Goal: Communication & Community: Participate in discussion

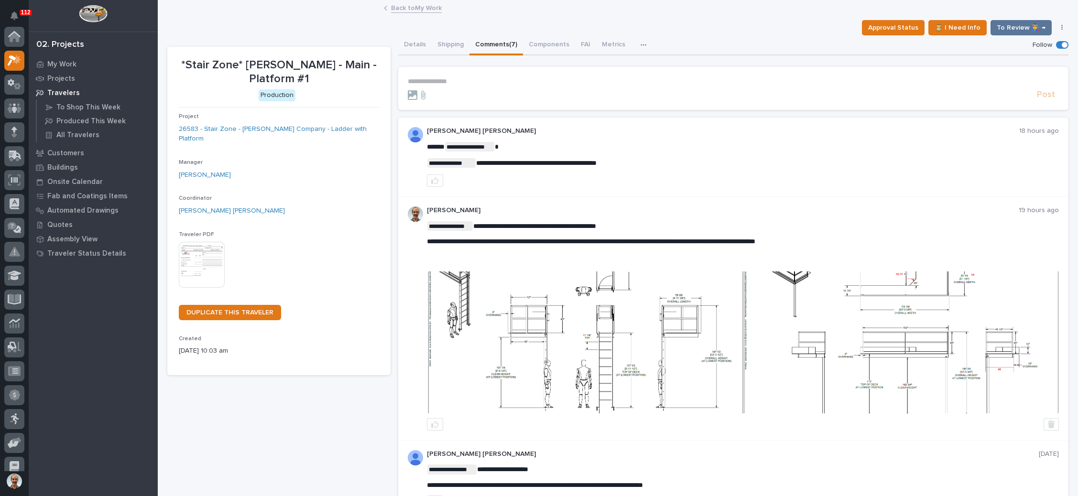
scroll to position [23, 0]
click at [412, 6] on link "Back to My Work" at bounding box center [416, 7] width 51 height 11
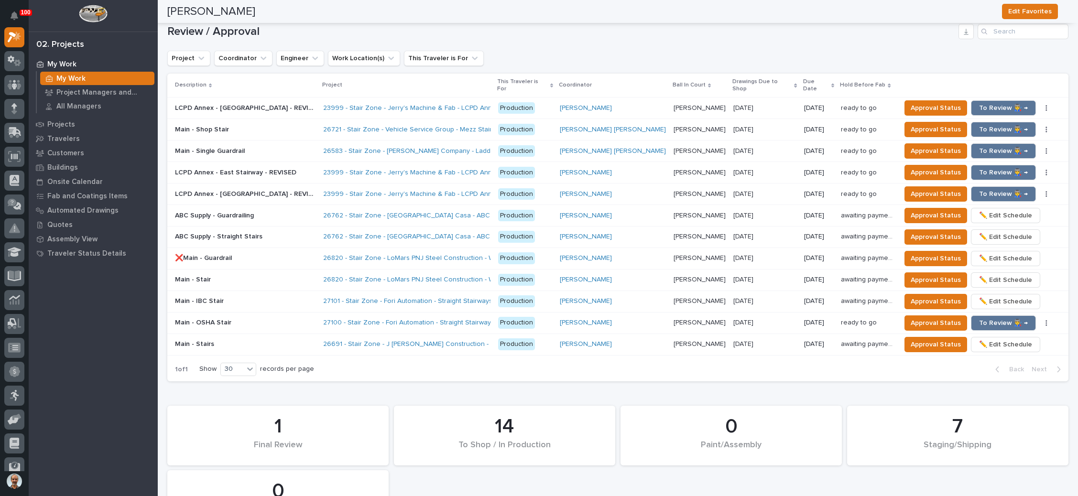
scroll to position [1082, 0]
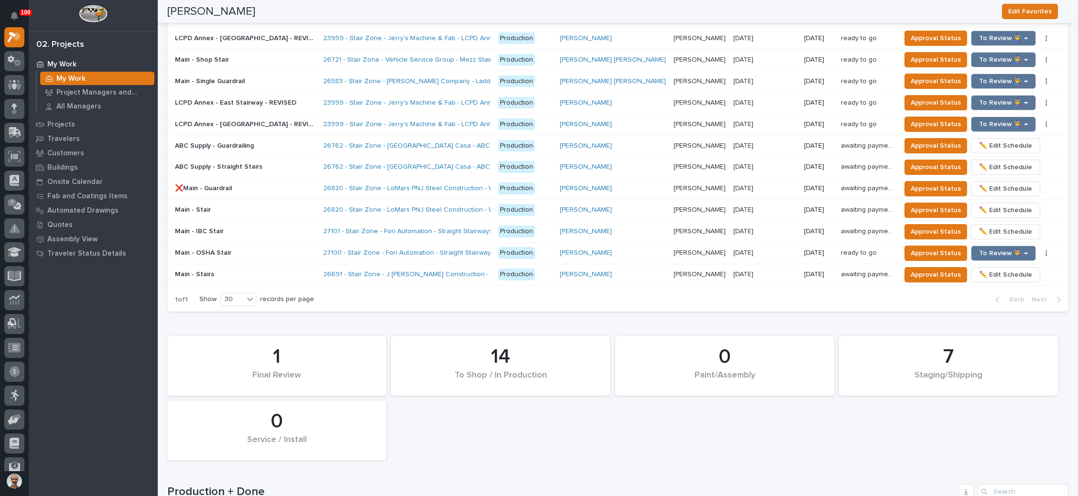
click at [673, 226] on p "[PERSON_NAME]" at bounding box center [700, 231] width 54 height 10
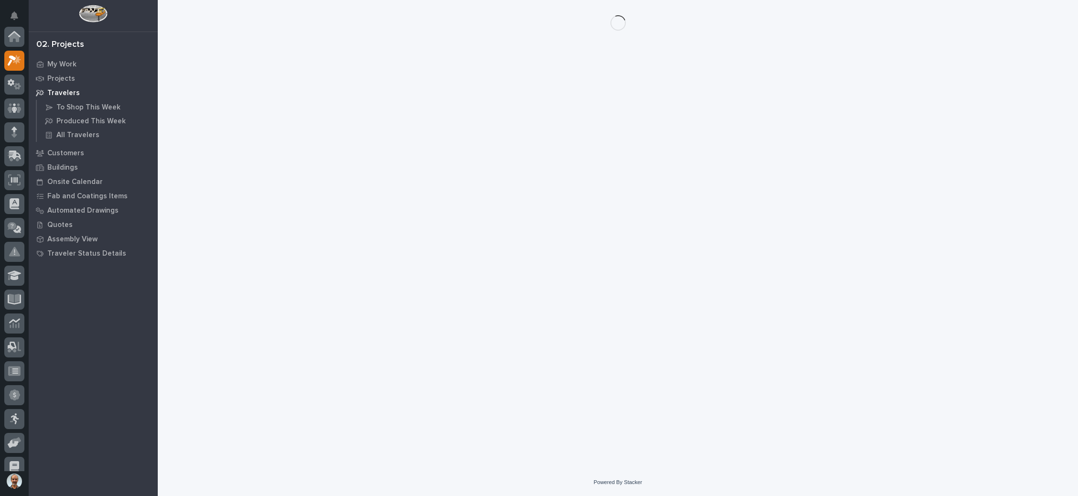
scroll to position [23, 0]
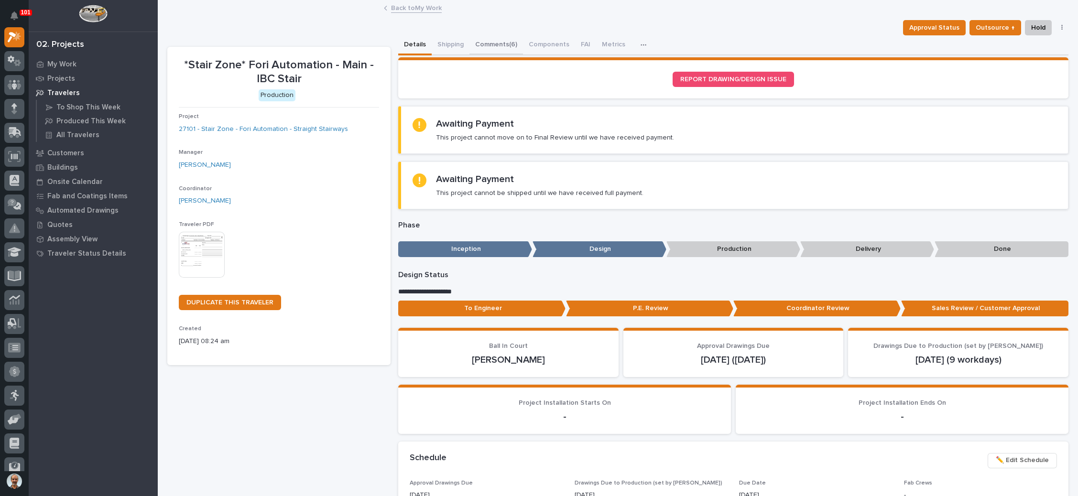
click at [504, 38] on button "Comments (6)" at bounding box center [496, 45] width 54 height 20
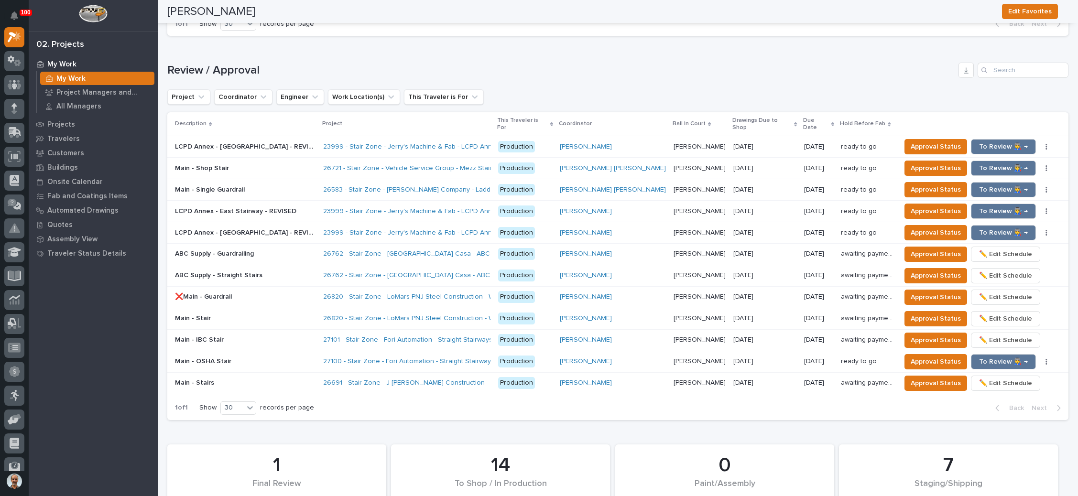
scroll to position [1004, 0]
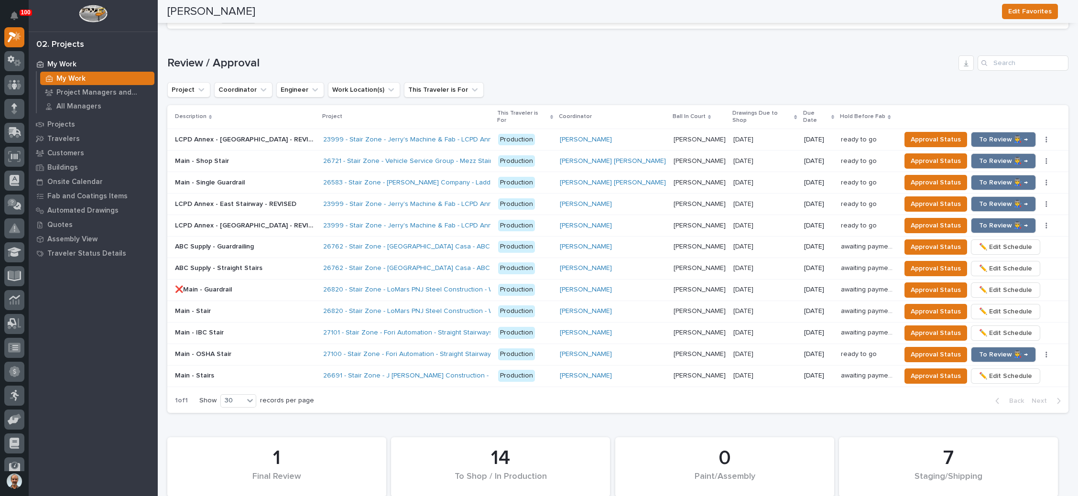
click at [673, 327] on p "[PERSON_NAME]" at bounding box center [700, 332] width 54 height 10
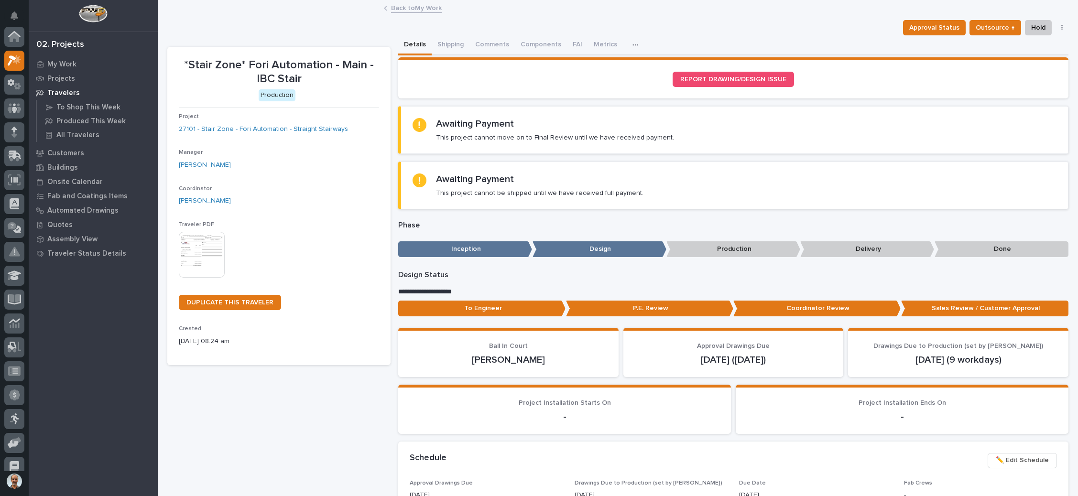
scroll to position [23, 0]
click at [504, 42] on button "Comments (6)" at bounding box center [496, 45] width 54 height 20
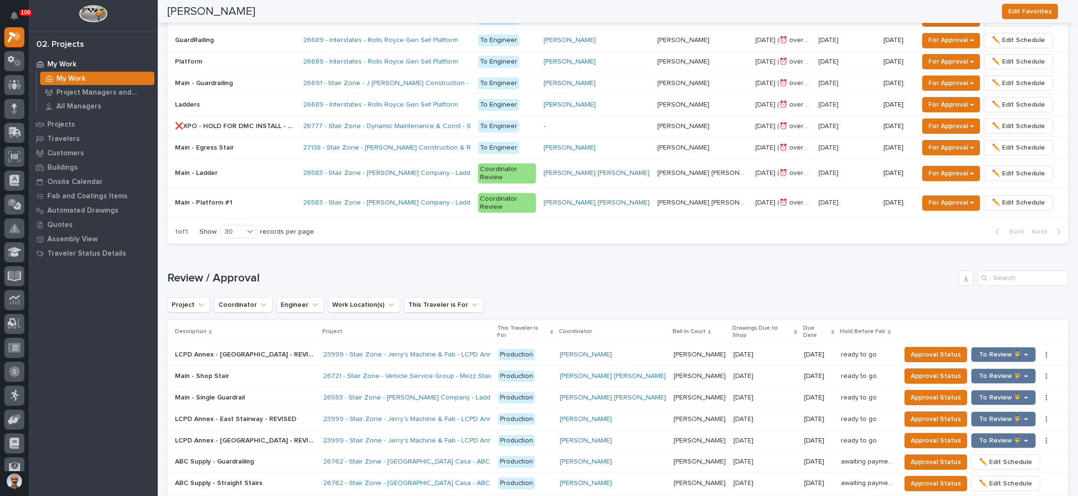
scroll to position [932, 0]
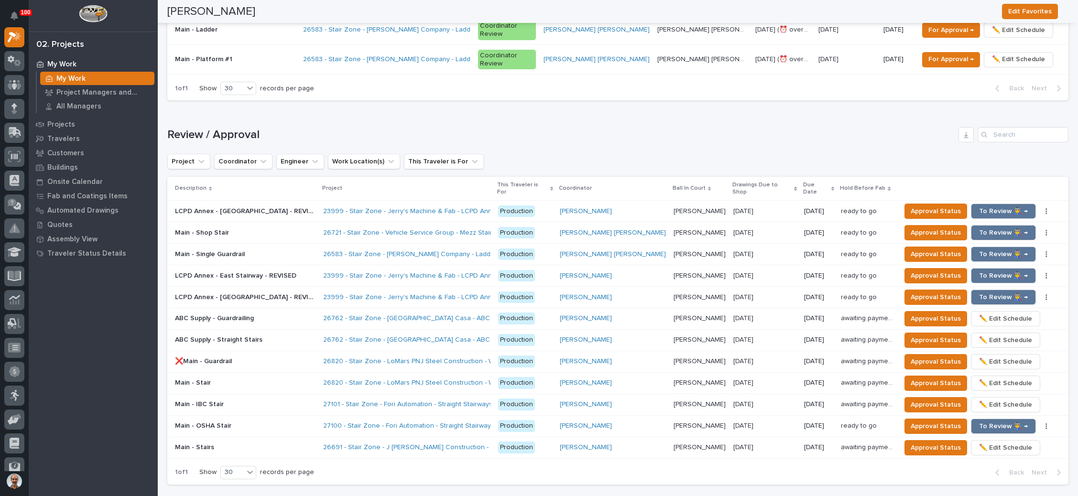
click at [673, 420] on p "[PERSON_NAME]" at bounding box center [700, 425] width 54 height 10
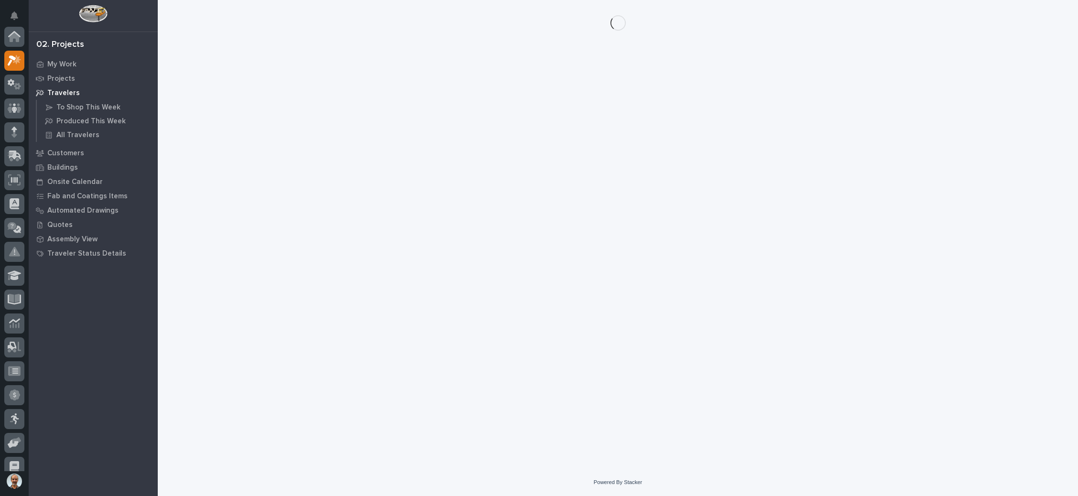
scroll to position [23, 0]
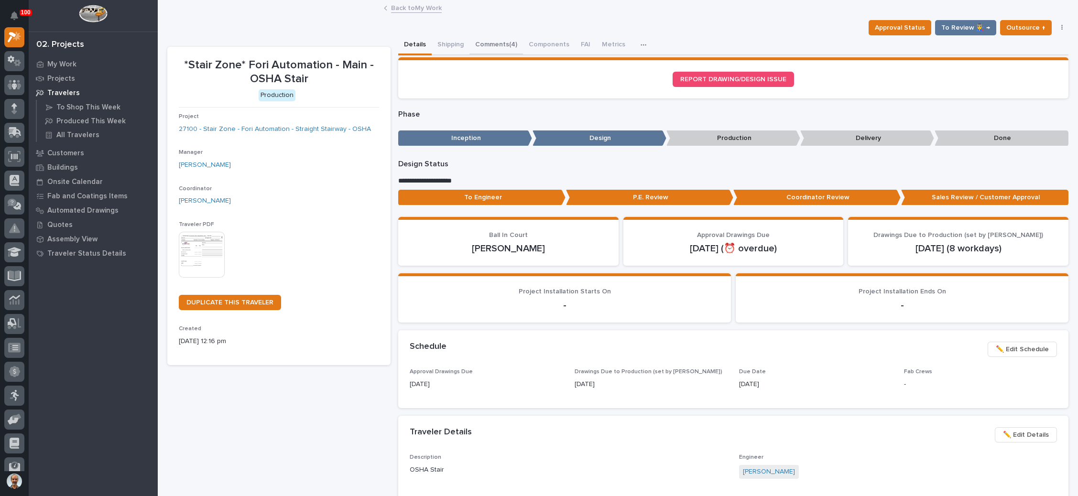
click at [503, 38] on button "Comments (4)" at bounding box center [496, 45] width 54 height 20
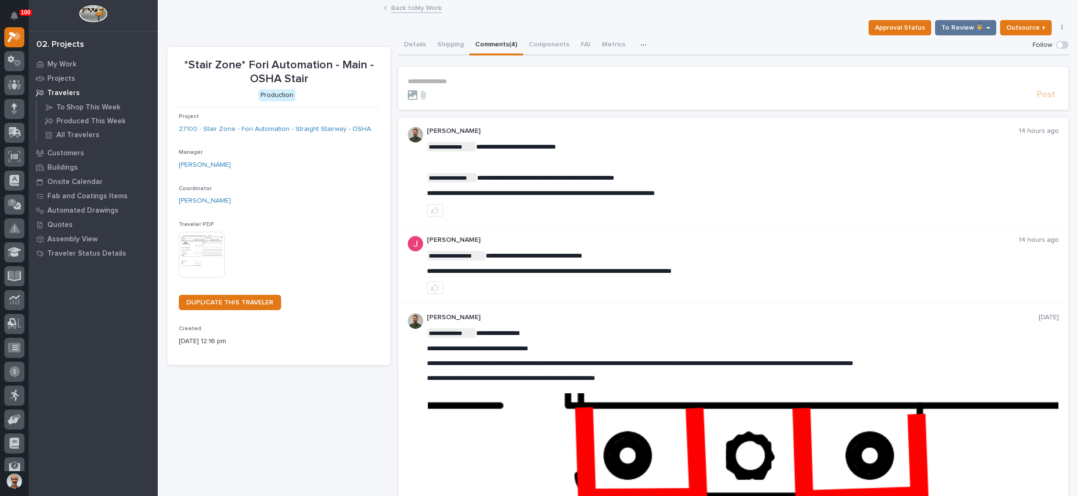
click at [447, 82] on p "**********" at bounding box center [733, 81] width 651 height 8
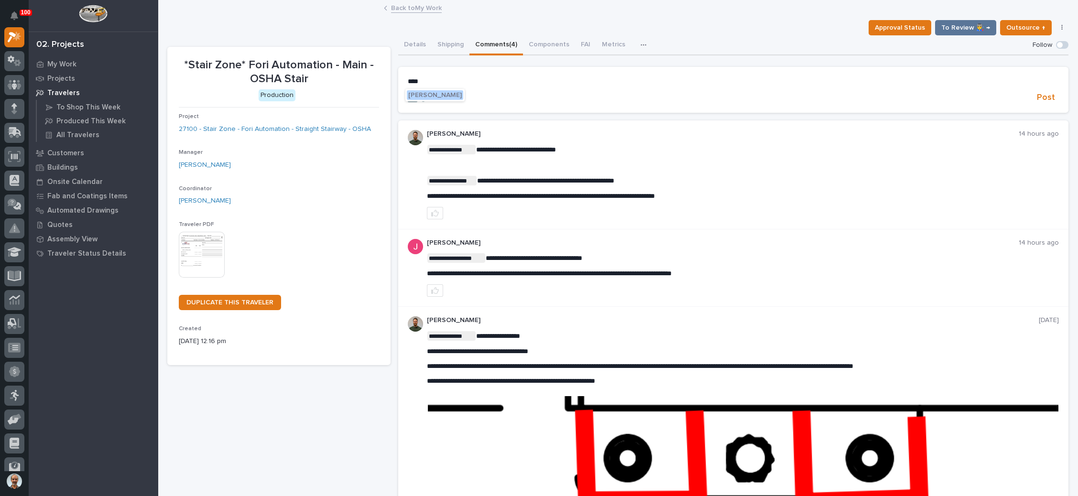
drag, startPoint x: 445, startPoint y: 95, endPoint x: 458, endPoint y: 92, distance: 13.6
click at [446, 95] on span "[PERSON_NAME]" at bounding box center [435, 95] width 54 height 7
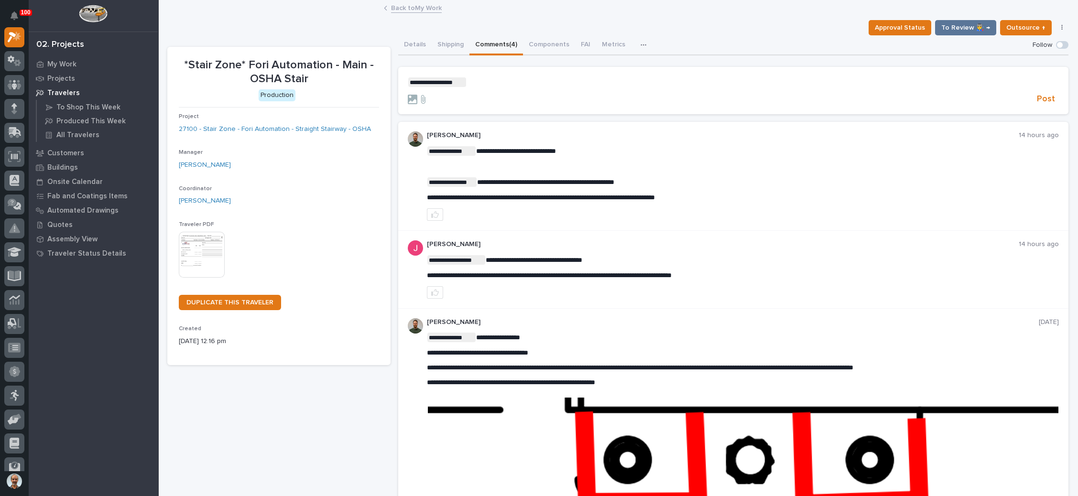
click at [502, 87] on form "**********" at bounding box center [733, 91] width 651 height 28
click at [503, 84] on p "**********" at bounding box center [733, 82] width 651 height 10
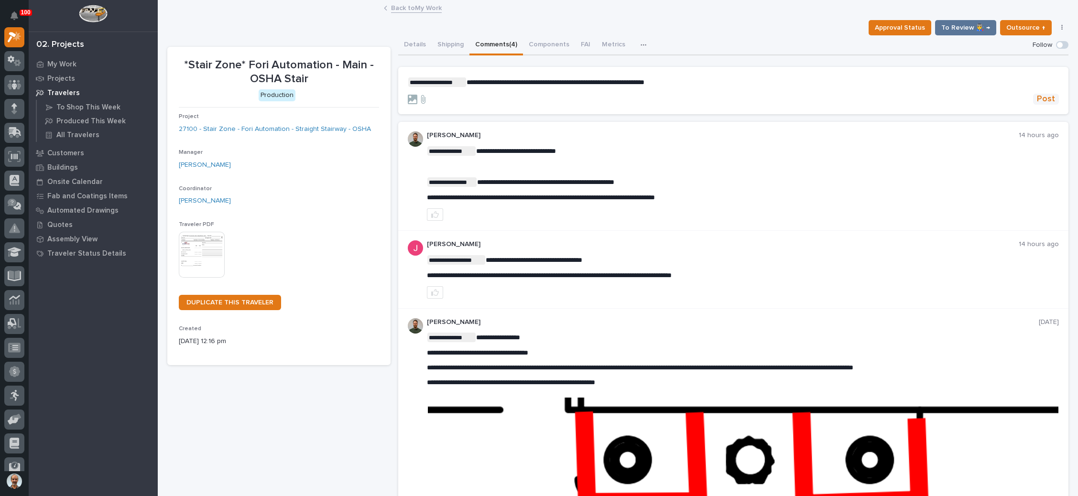
click at [1037, 96] on span "Post" at bounding box center [1046, 99] width 18 height 11
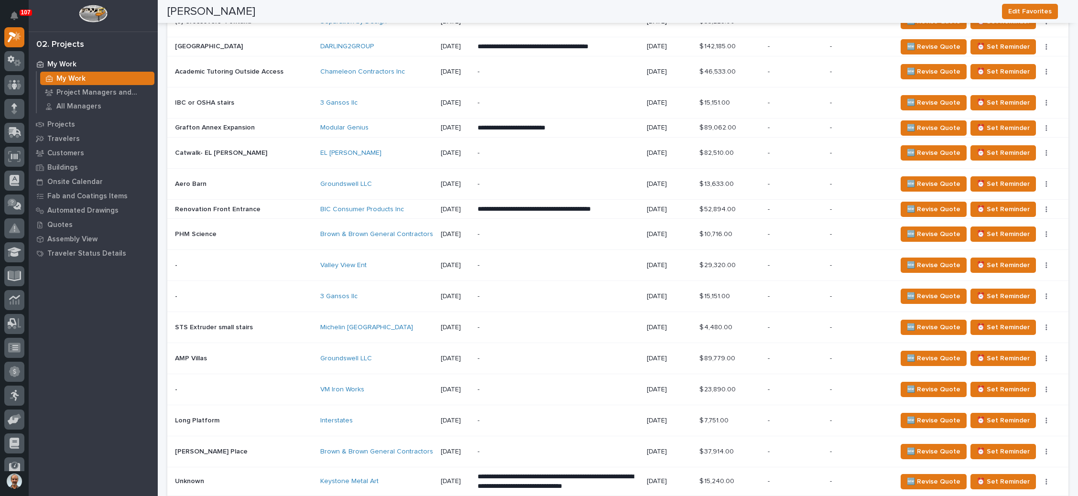
scroll to position [155, 0]
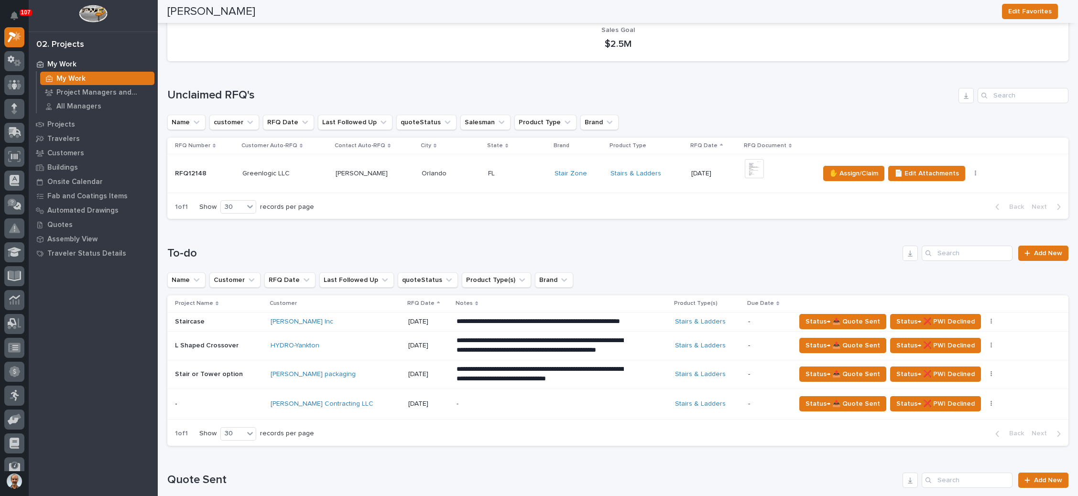
click at [780, 170] on div "+ 0" at bounding box center [778, 173] width 67 height 29
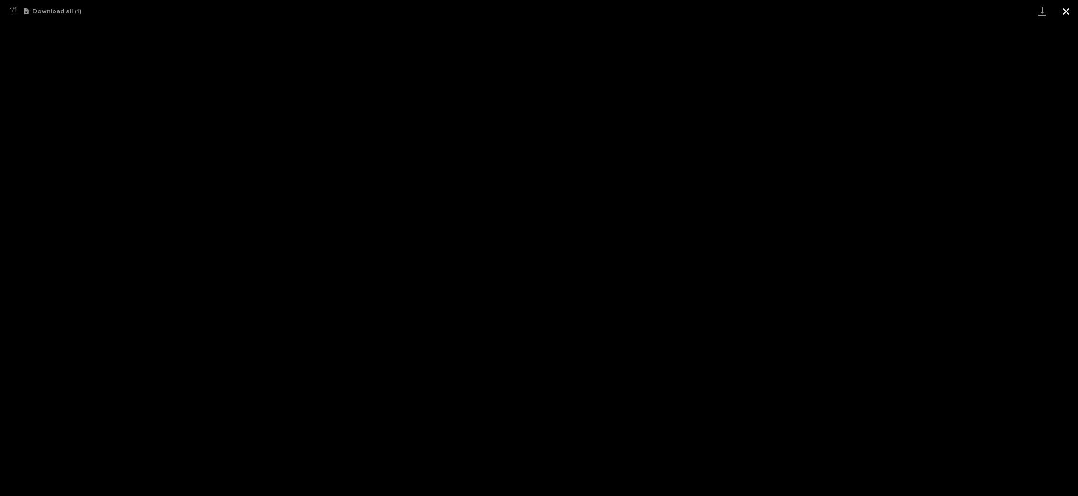
click at [1064, 11] on button "Close gallery" at bounding box center [1066, 11] width 24 height 22
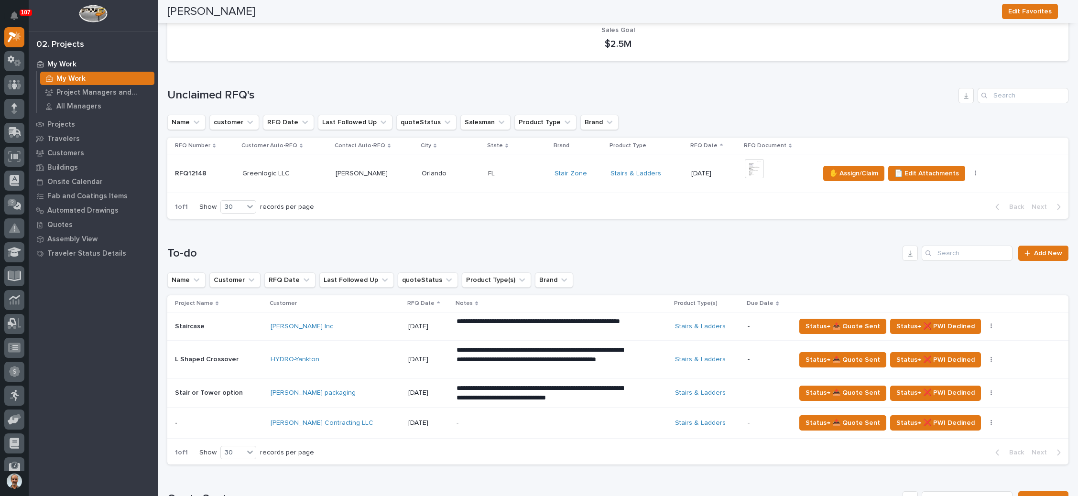
click at [764, 171] on div "+ 0" at bounding box center [759, 173] width 29 height 29
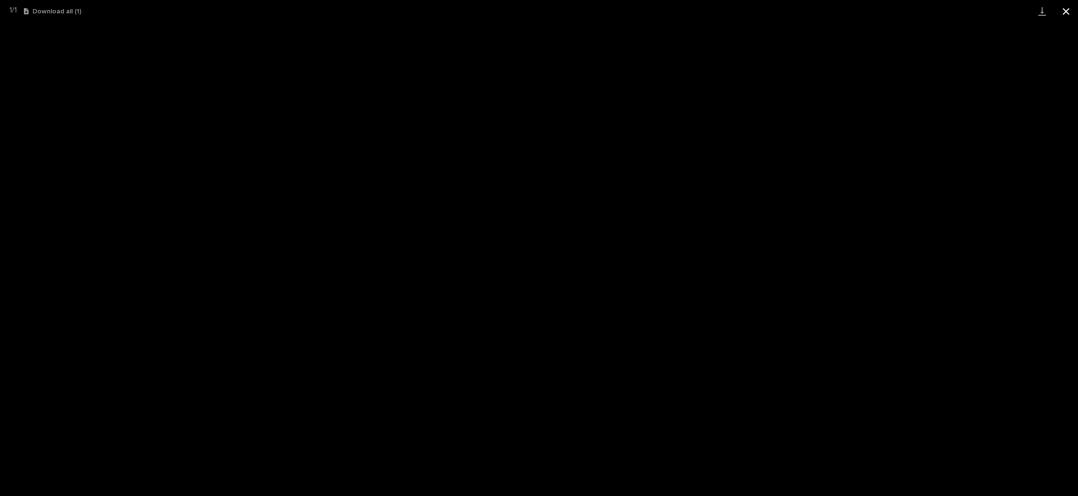
click at [1063, 12] on button "Close gallery" at bounding box center [1066, 11] width 24 height 22
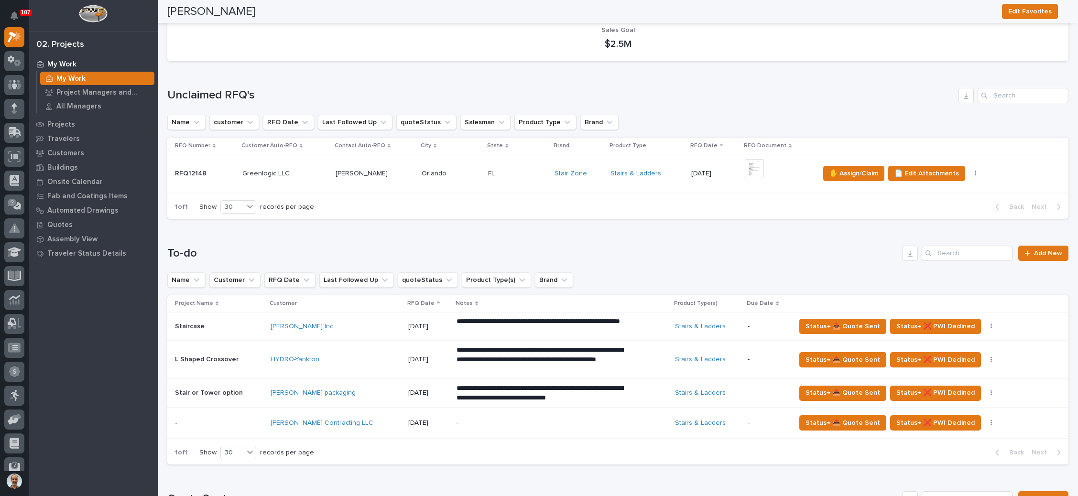
click at [516, 166] on div "FL FL" at bounding box center [517, 174] width 59 height 16
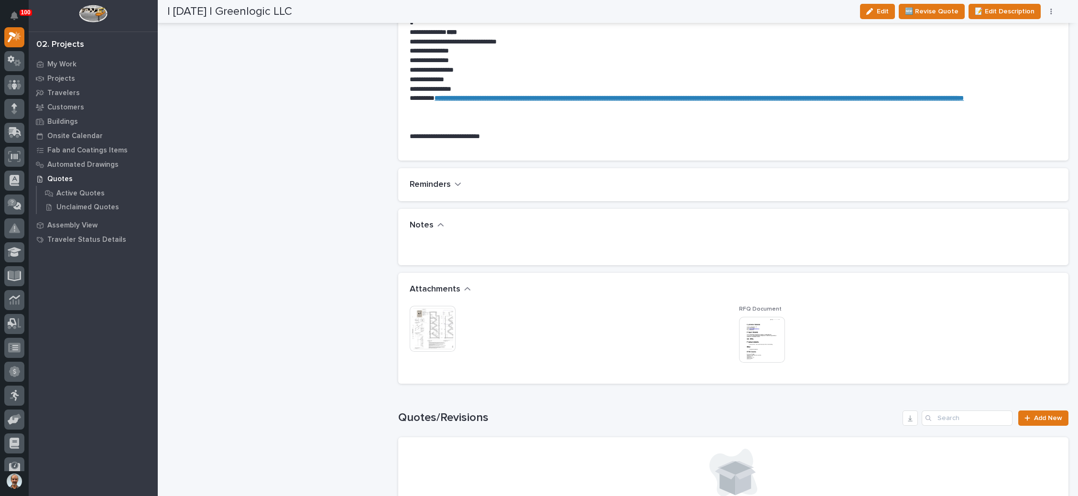
scroll to position [574, 0]
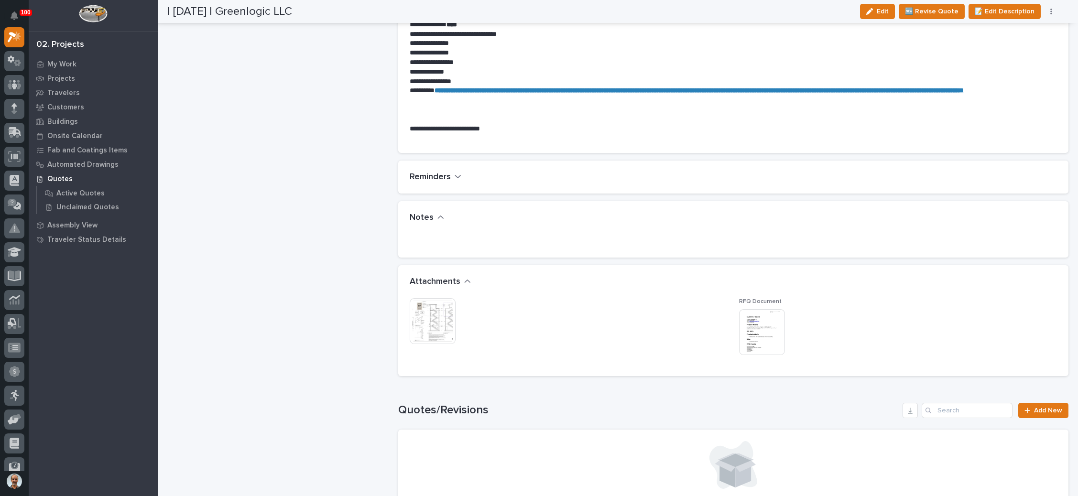
click at [439, 302] on img at bounding box center [433, 321] width 46 height 46
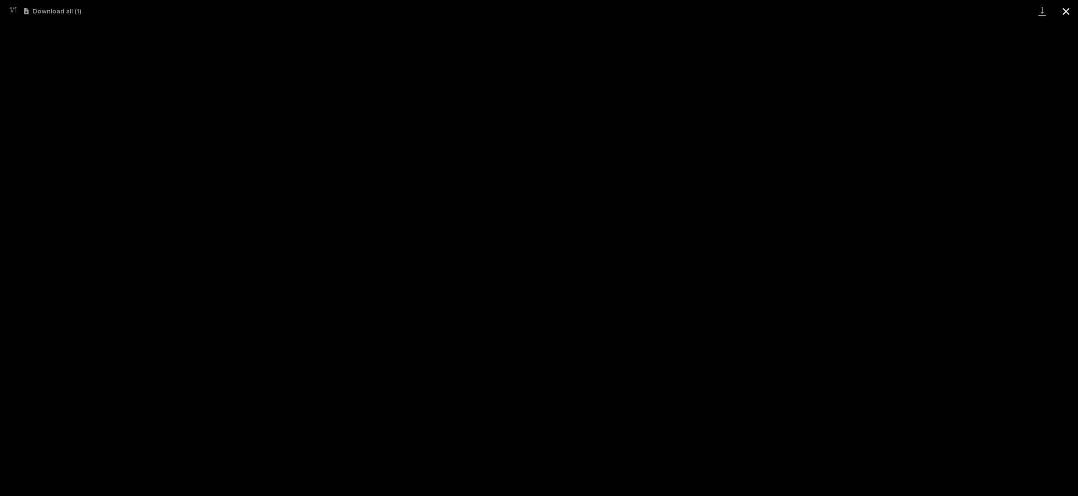
click at [1067, 11] on button "Close gallery" at bounding box center [1066, 11] width 24 height 22
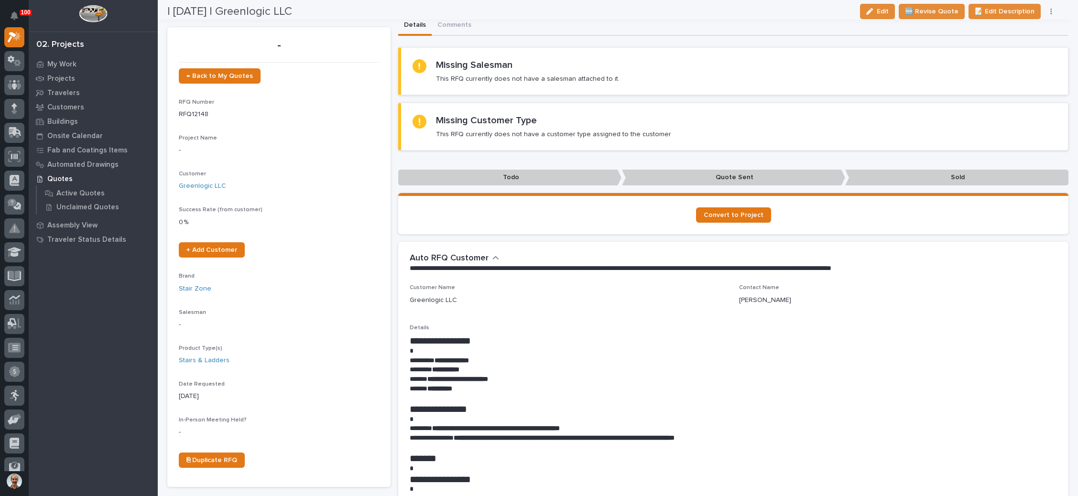
scroll to position [0, 0]
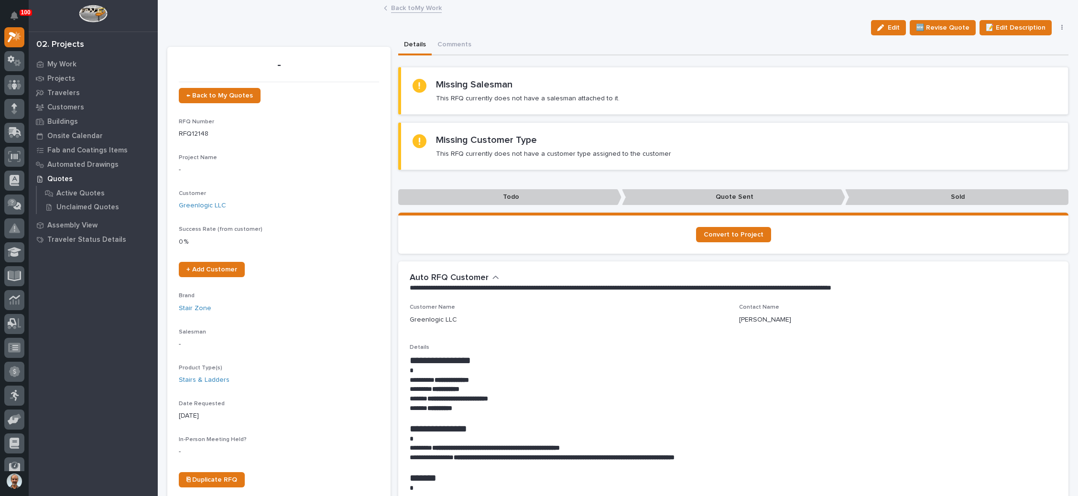
click at [1055, 25] on button "button" at bounding box center [1061, 27] width 13 height 7
click at [1014, 73] on span "✋ Assign/Claim" at bounding box center [1008, 77] width 49 height 11
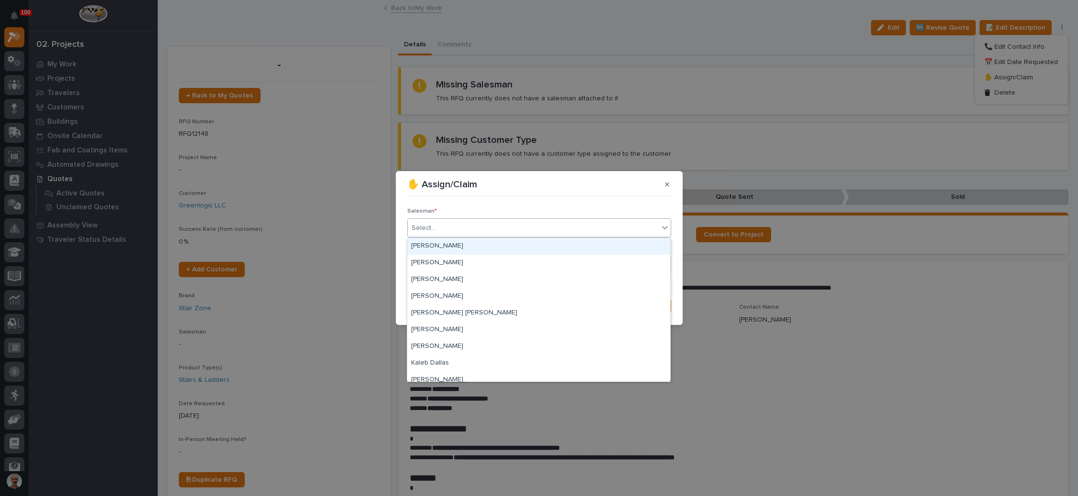
click at [494, 227] on div "Select..." at bounding box center [533, 228] width 251 height 16
click at [459, 261] on div "[PERSON_NAME]" at bounding box center [538, 263] width 263 height 17
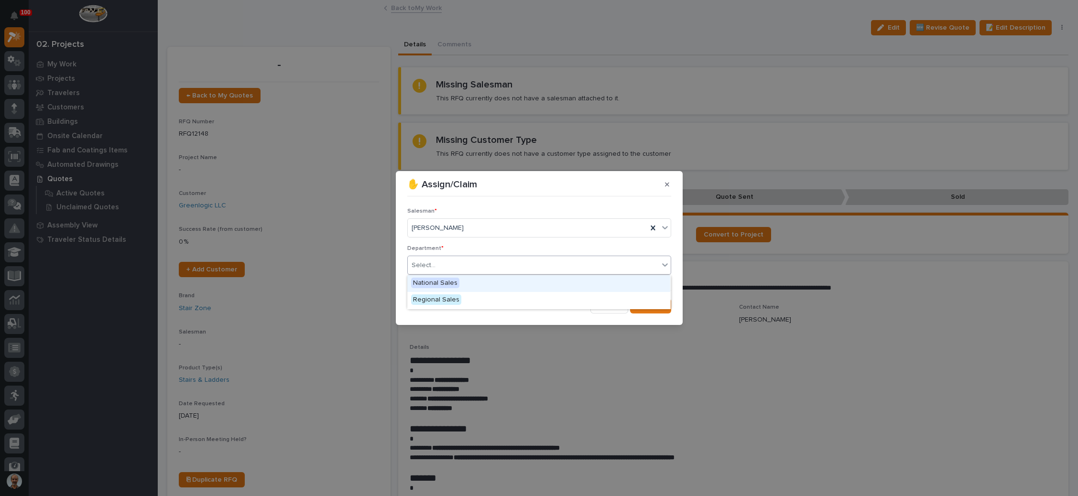
click at [459, 261] on div "Select..." at bounding box center [533, 266] width 251 height 16
click at [451, 282] on span "National Sales" at bounding box center [435, 283] width 48 height 11
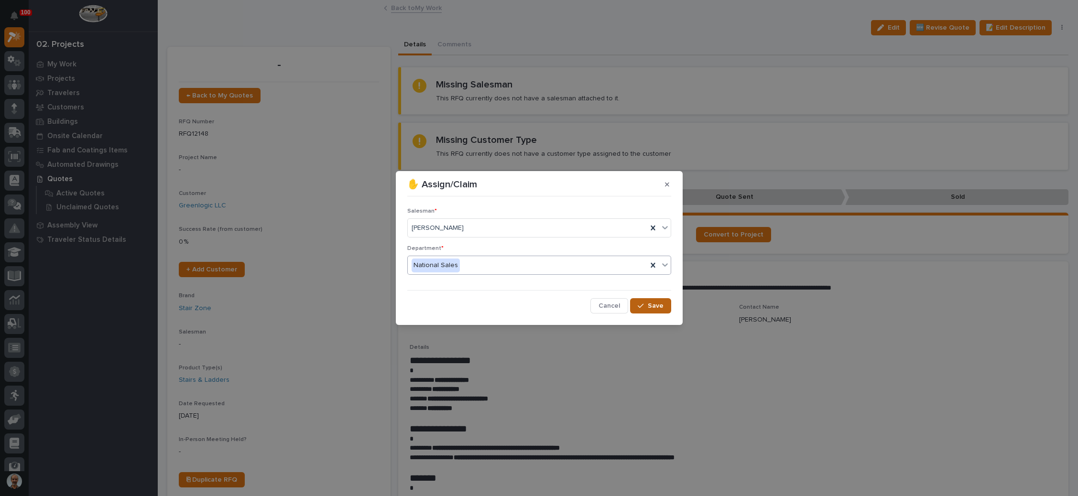
click at [650, 307] on span "Save" at bounding box center [656, 306] width 16 height 9
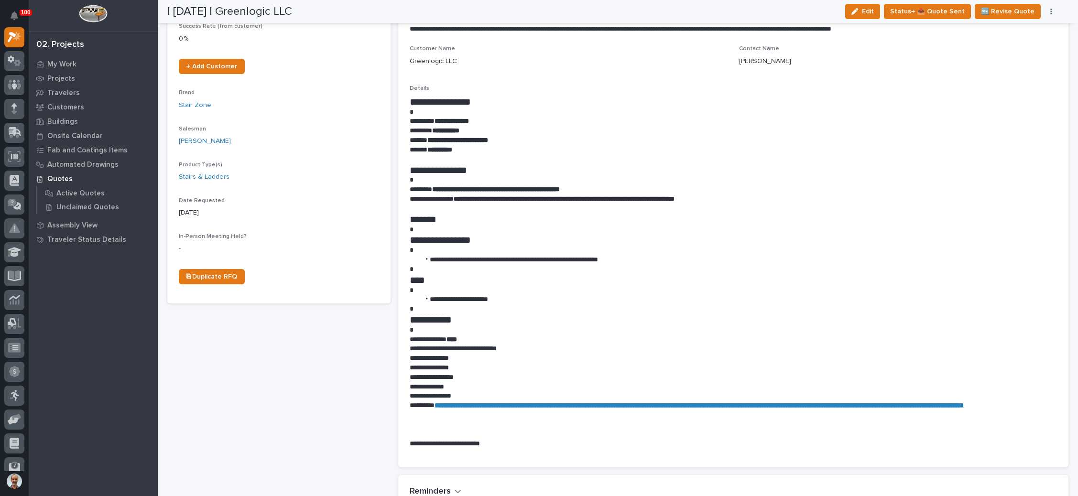
scroll to position [215, 0]
